Goal: Task Accomplishment & Management: Use online tool/utility

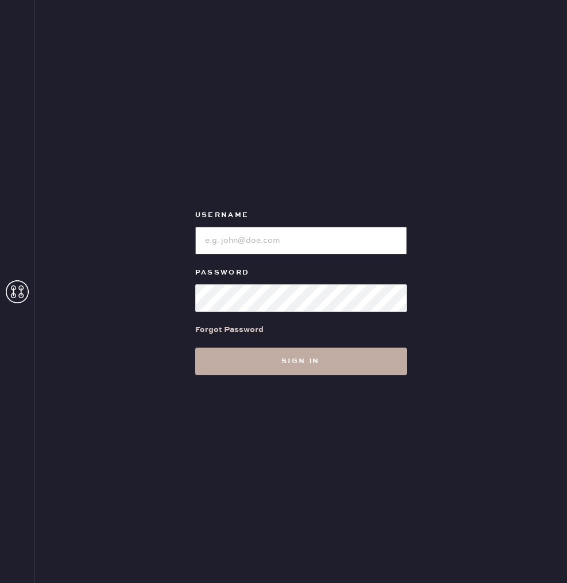
type input "reformationbethesdarow"
click at [306, 354] on button "Sign in" at bounding box center [301, 362] width 212 height 28
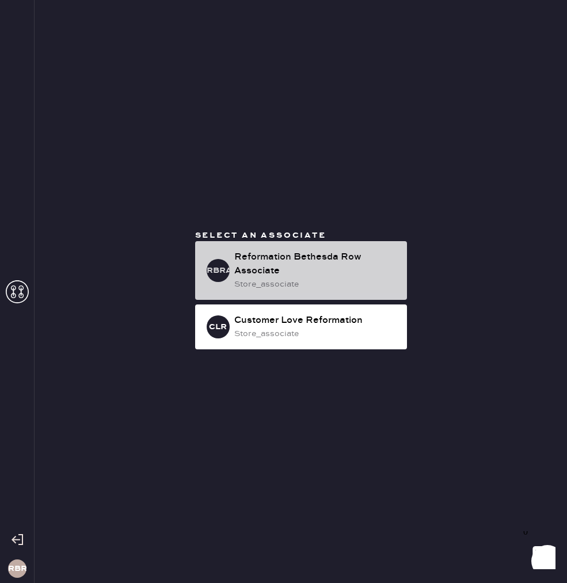
click at [281, 252] on div "Reformation Bethesda Row Associate" at bounding box center [315, 264] width 163 height 28
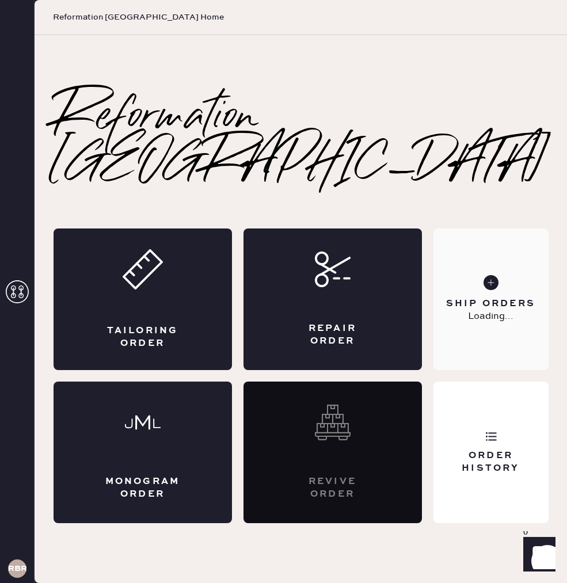
click at [509, 310] on p "Loading..." at bounding box center [490, 317] width 45 height 14
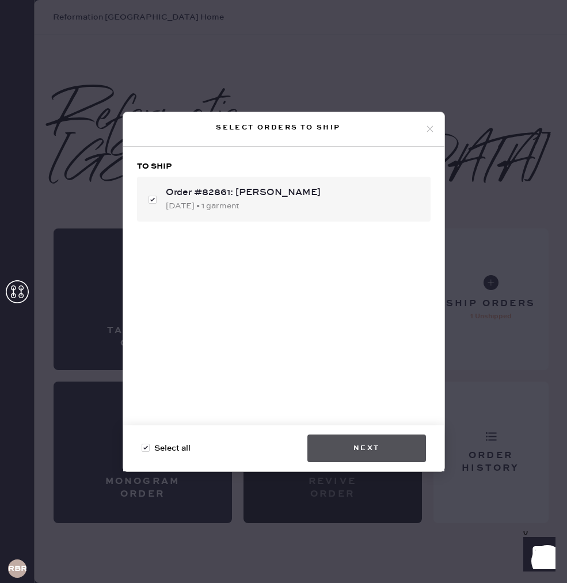
click at [398, 440] on button "Next" at bounding box center [366, 449] width 119 height 28
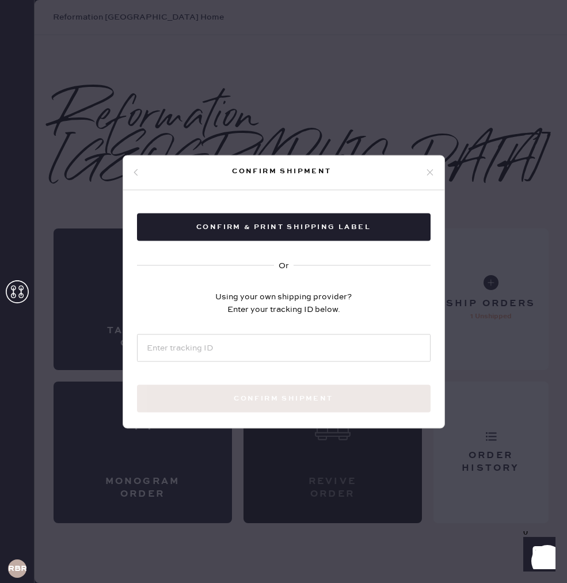
click at [288, 244] on div "Confirm & Print shipping label Or Using your own shipping provider? Enter your …" at bounding box center [283, 326] width 321 height 272
click at [318, 203] on div "Confirm & Print shipping label Or Using your own shipping provider? Enter your …" at bounding box center [283, 326] width 321 height 272
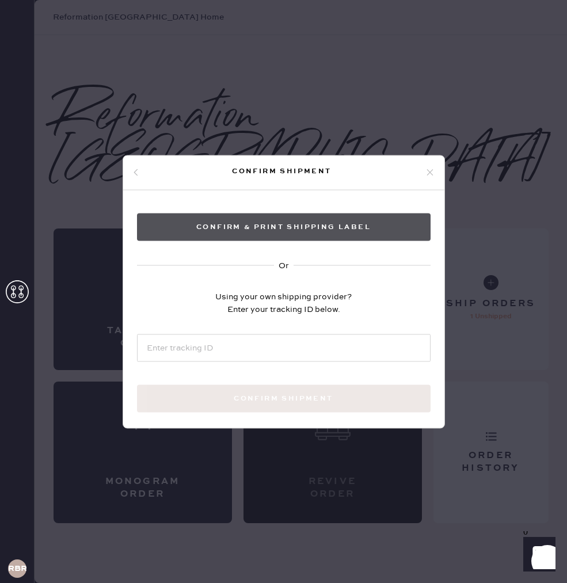
click at [327, 230] on button "Confirm & Print shipping label" at bounding box center [284, 227] width 294 height 28
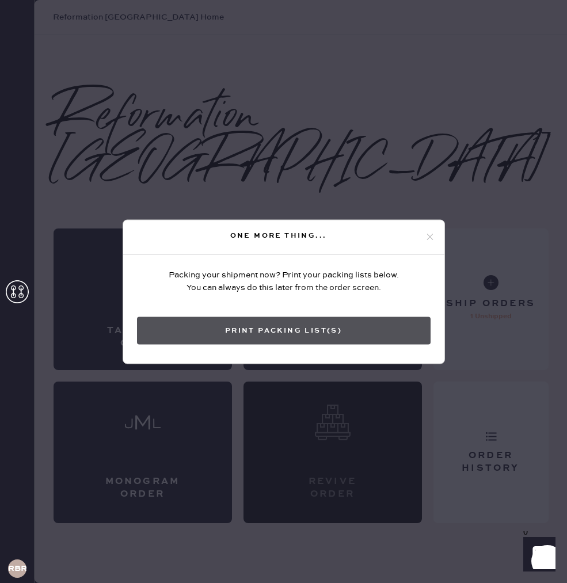
click at [307, 343] on button "Print Packing List(s)" at bounding box center [284, 331] width 294 height 28
